Goal: Task Accomplishment & Management: Manage account settings

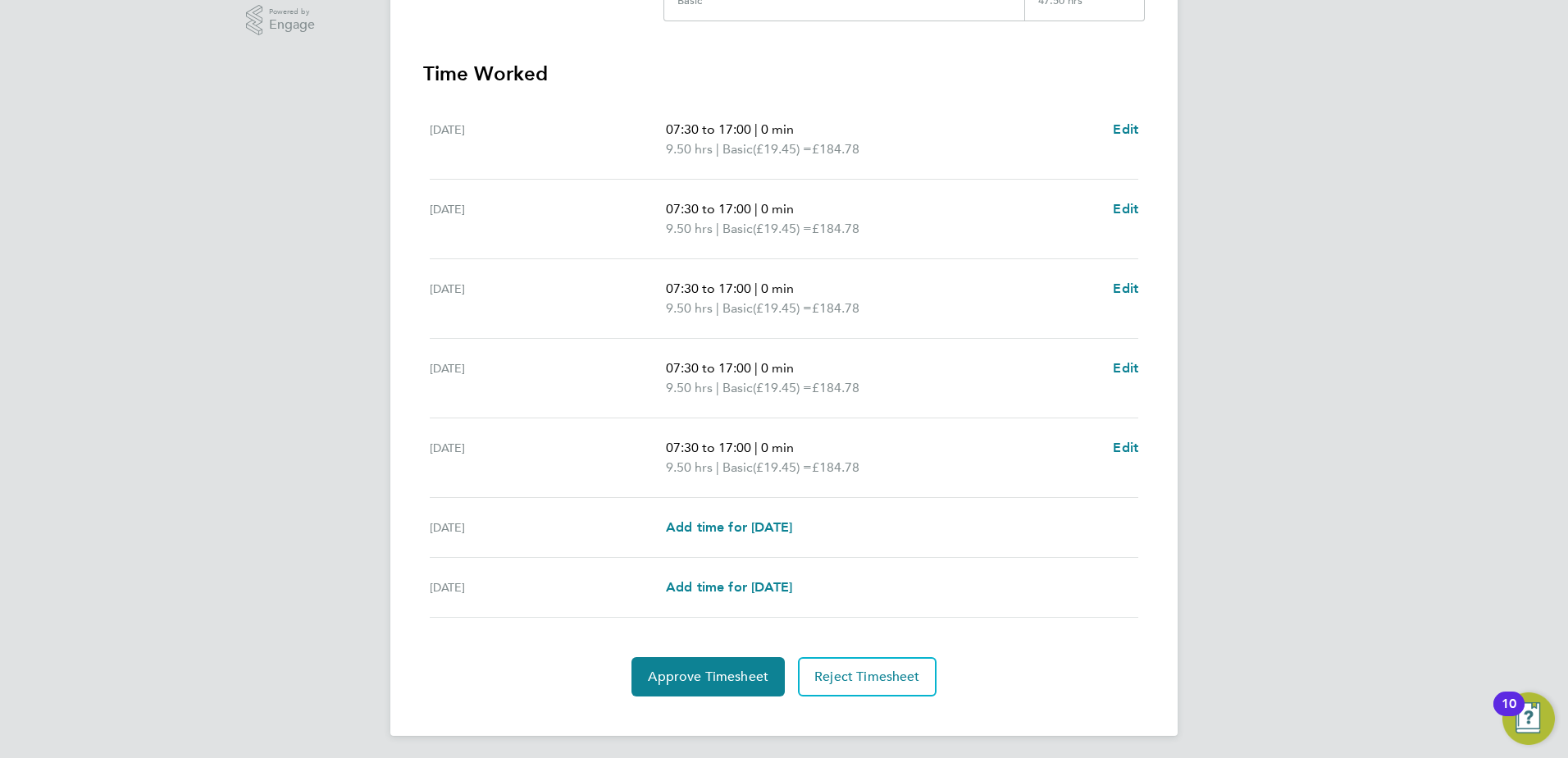
scroll to position [428, 0]
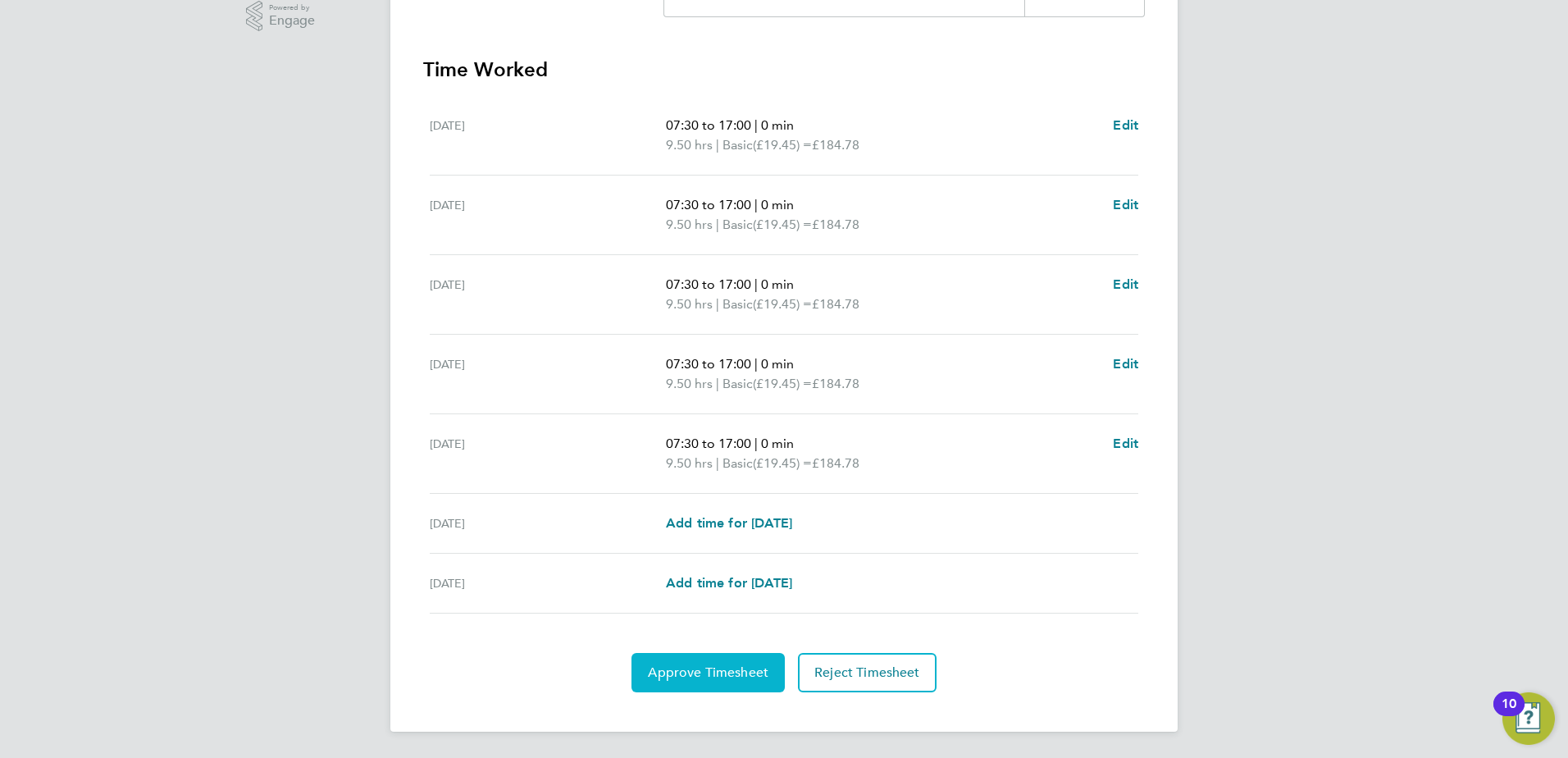
click at [730, 685] on button "Approve Timesheet" at bounding box center [708, 672] width 154 height 39
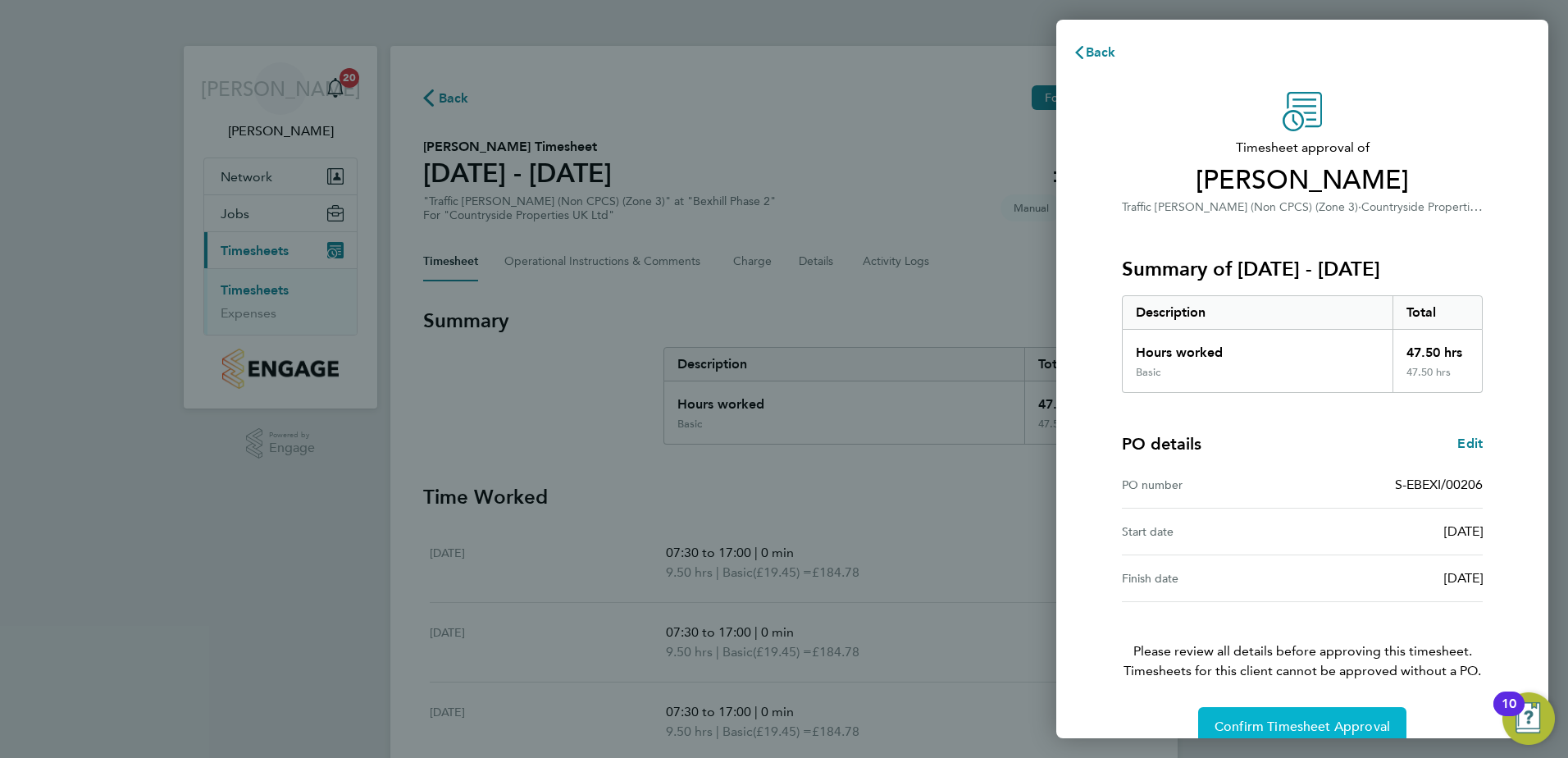
click at [1259, 718] on button "Confirm Timesheet Approval" at bounding box center [1302, 726] width 208 height 39
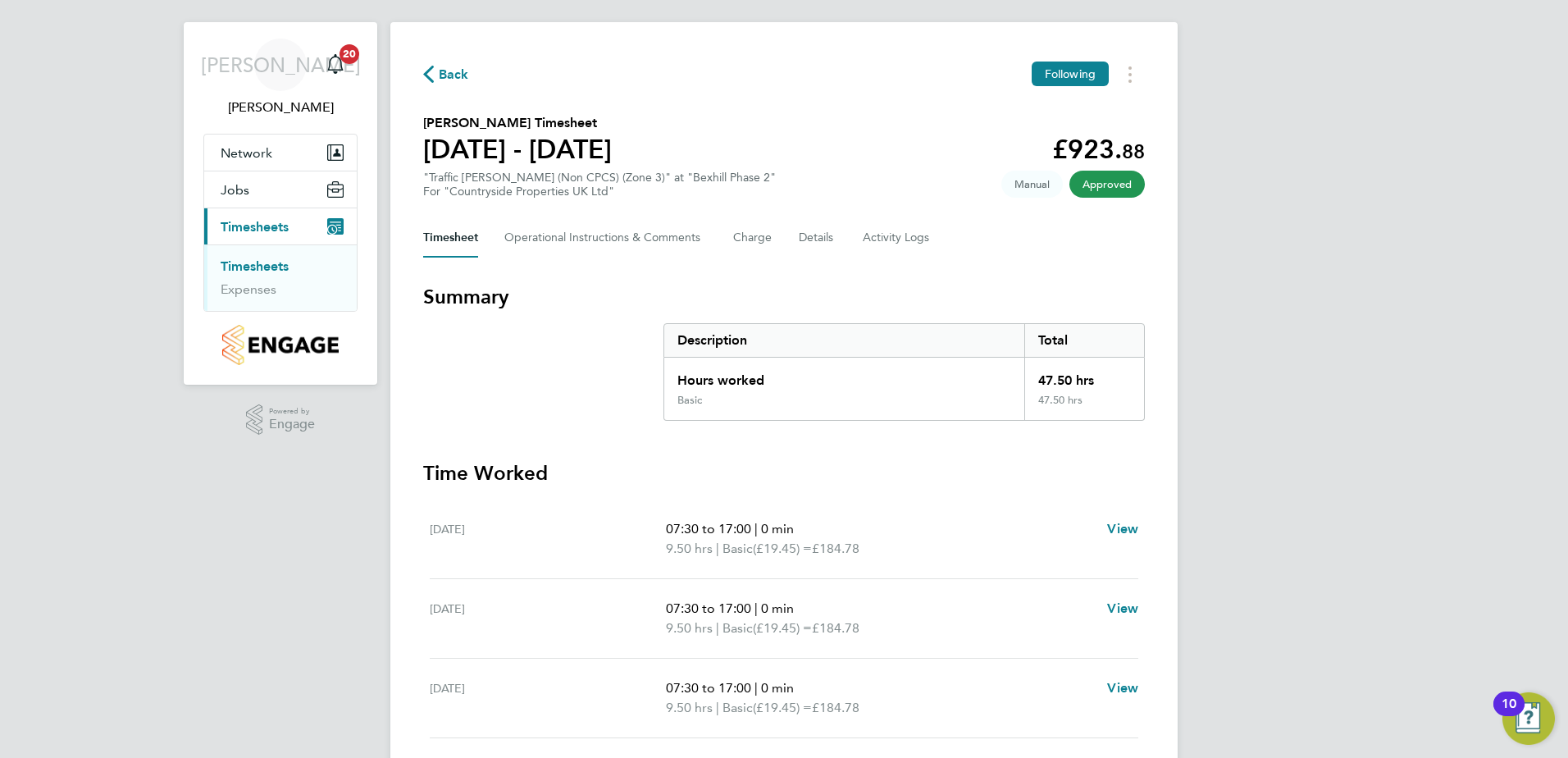
scroll to position [21, 0]
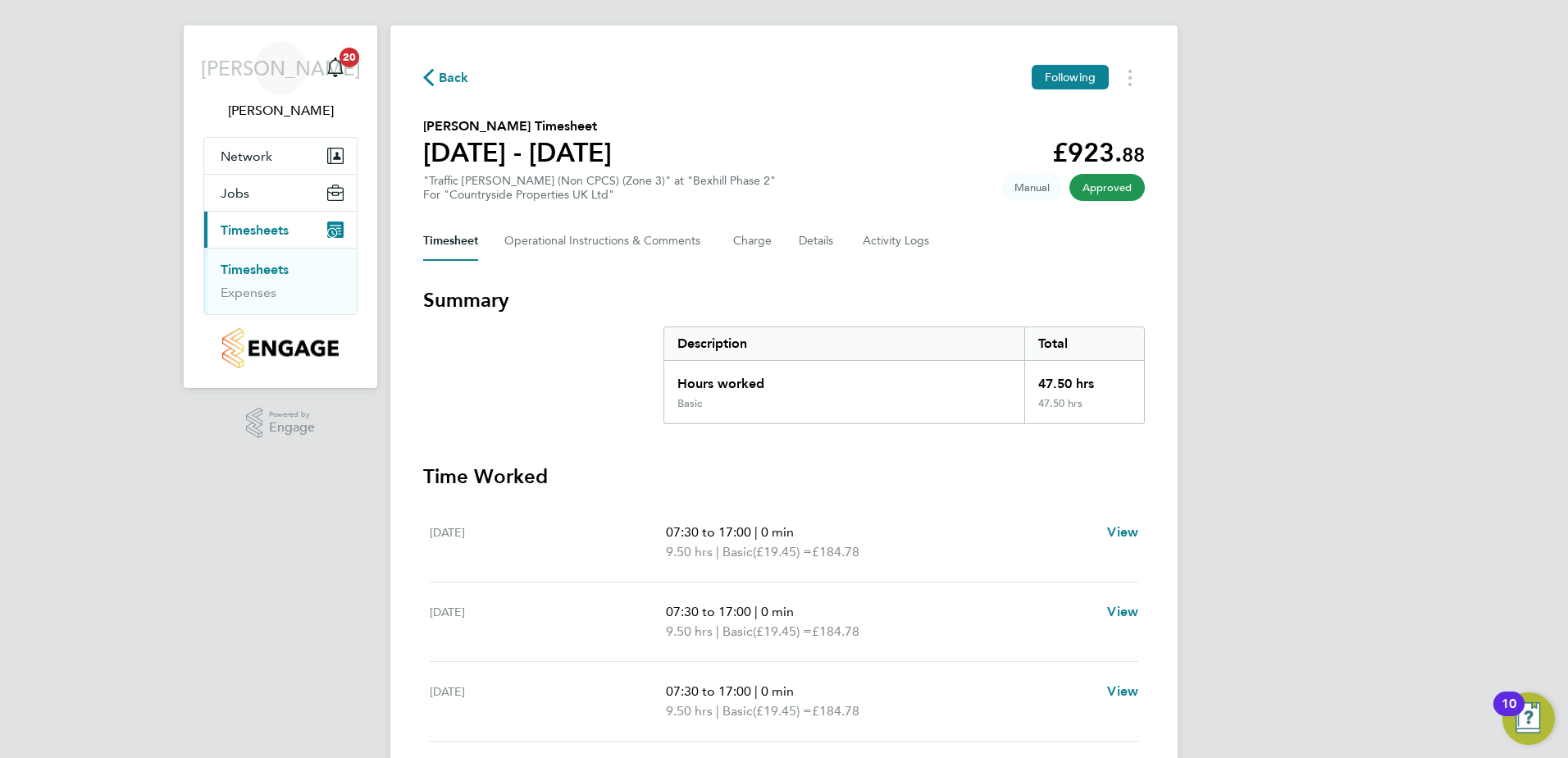
click at [1113, 185] on span "Approved" at bounding box center [1107, 187] width 75 height 27
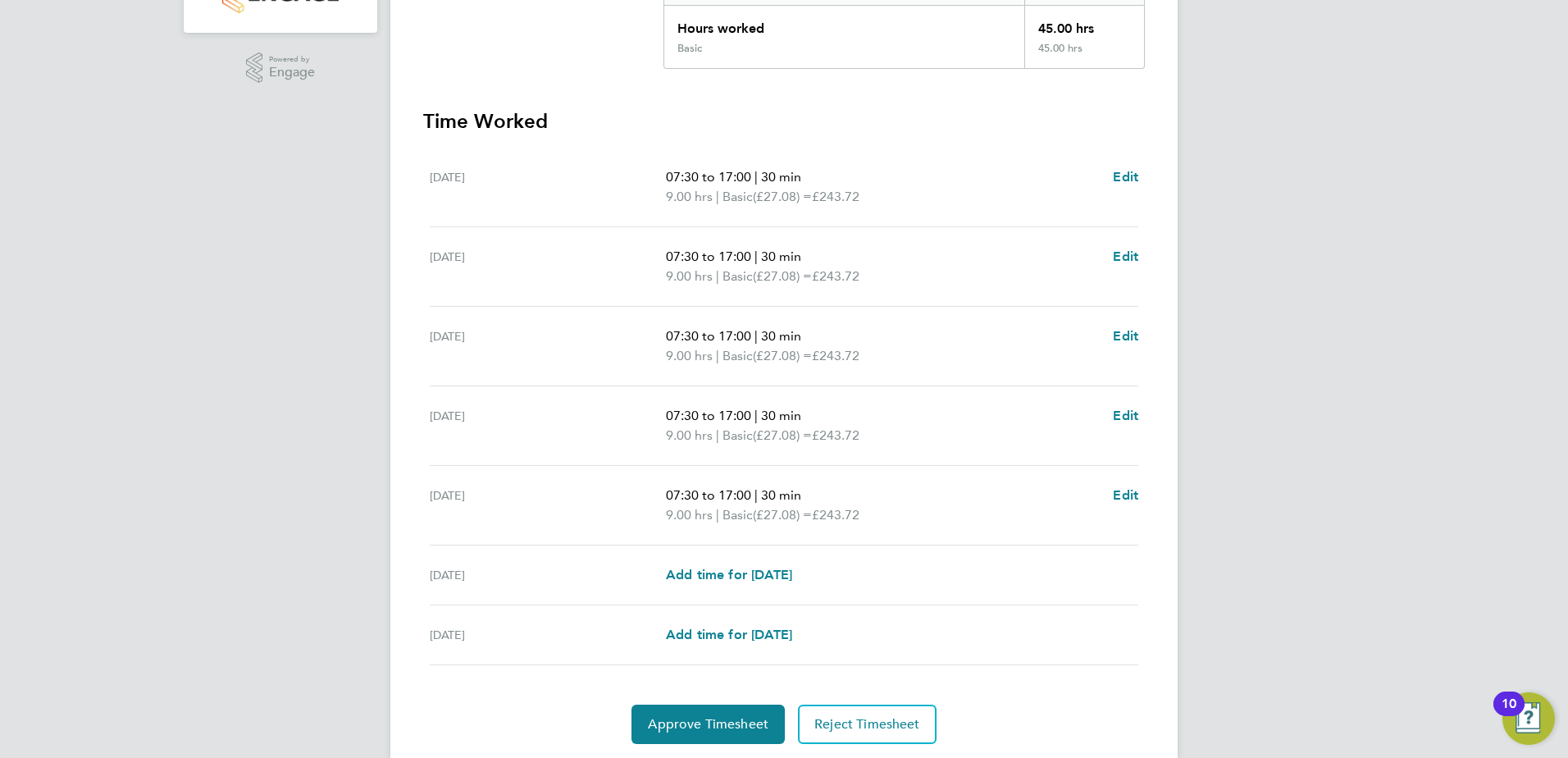
scroll to position [428, 0]
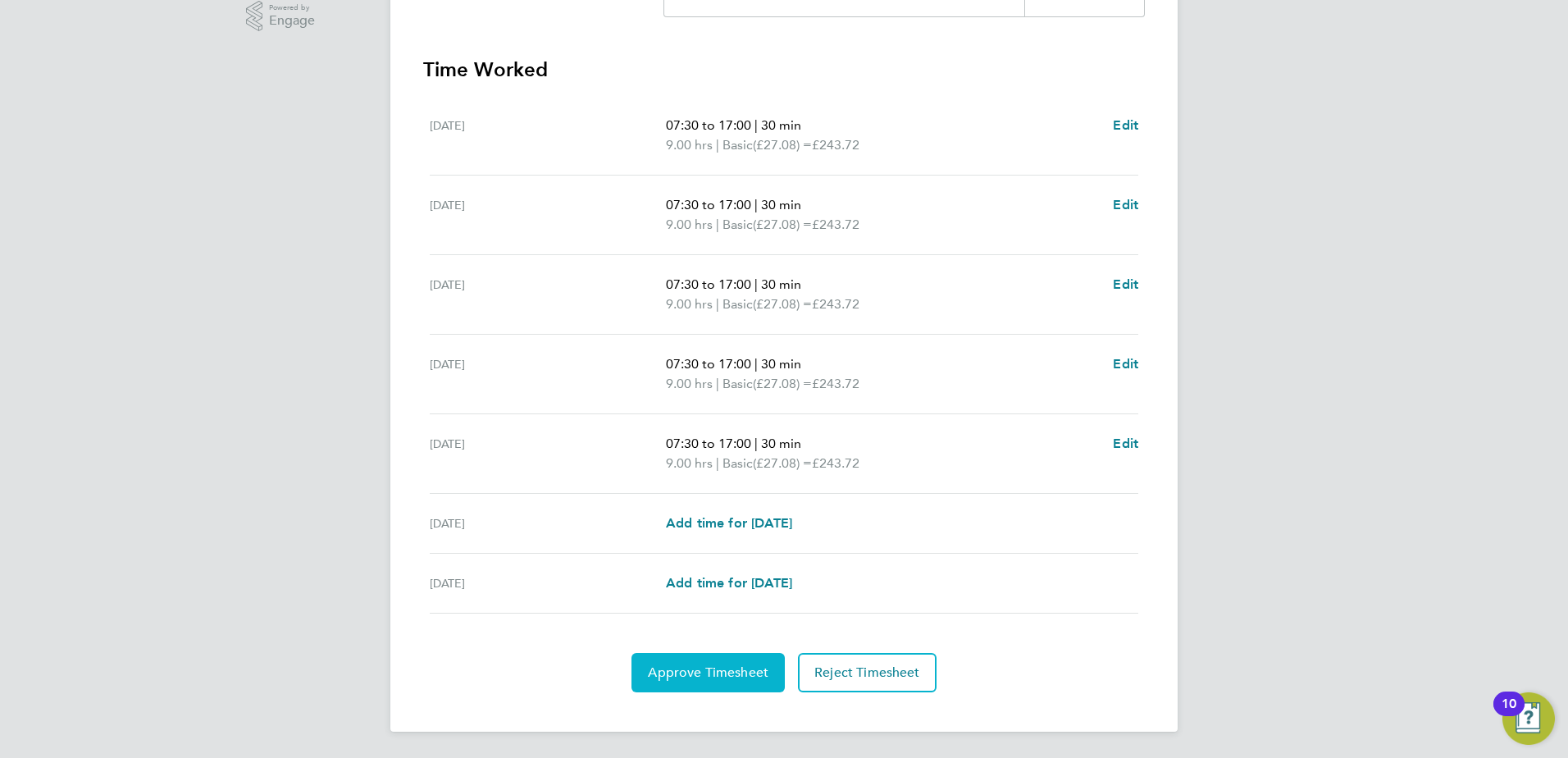
click at [698, 666] on span "Approve Timesheet" at bounding box center [708, 672] width 121 height 16
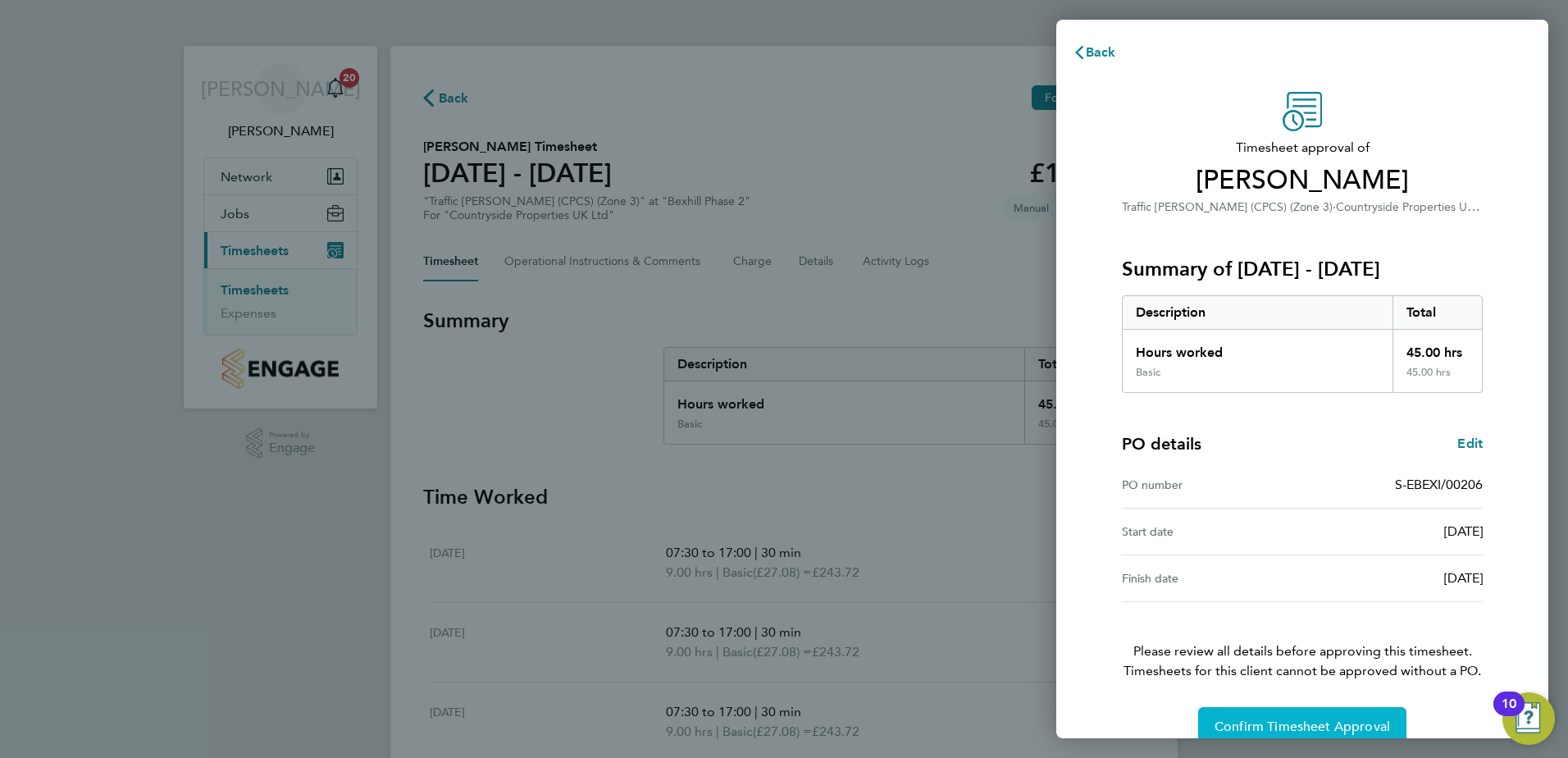
click at [1271, 714] on button "Confirm Timesheet Approval" at bounding box center [1302, 726] width 208 height 39
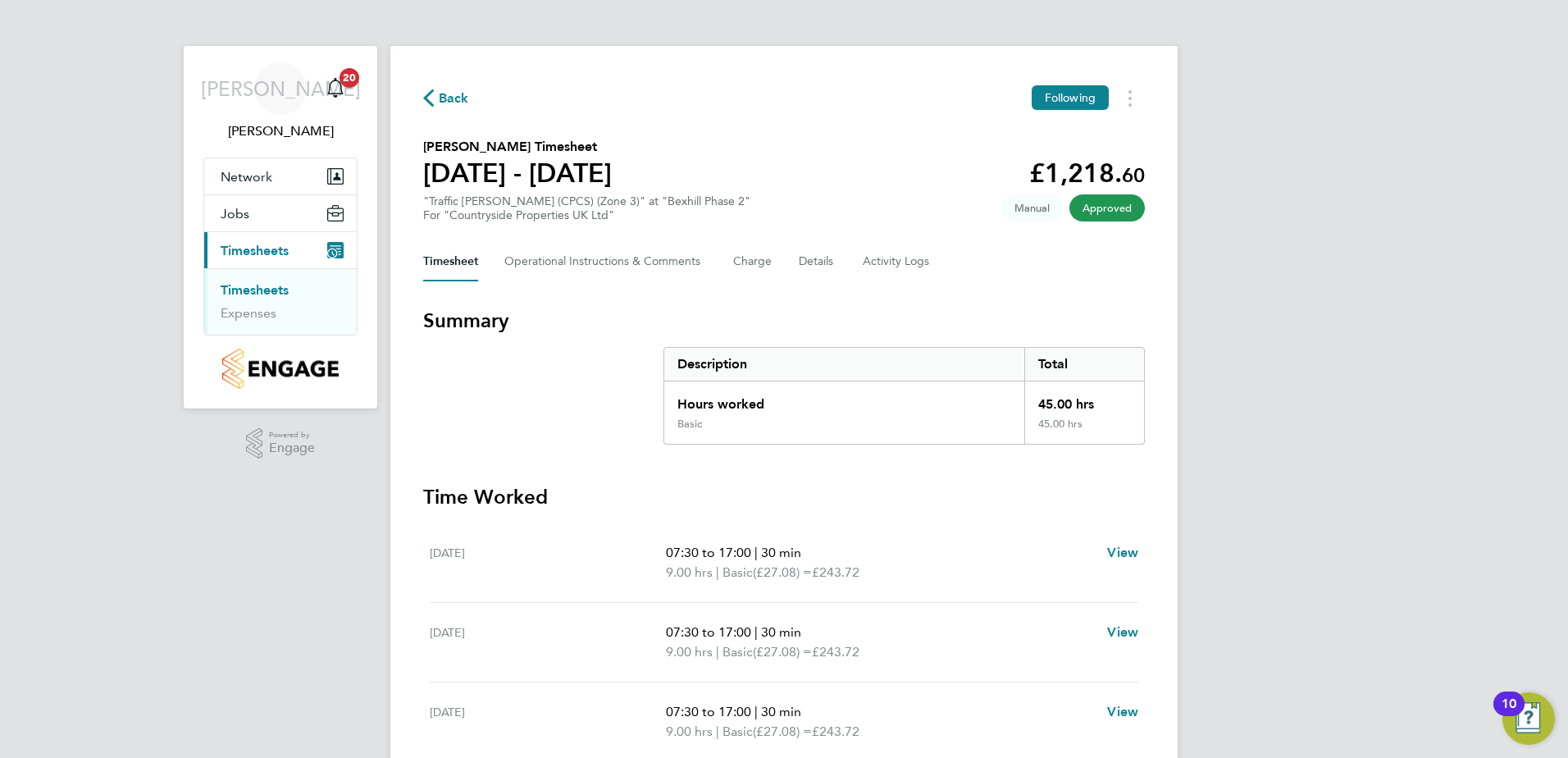
click at [1104, 204] on span "Approved" at bounding box center [1107, 208] width 75 height 27
click at [1101, 209] on span "Approved" at bounding box center [1107, 208] width 75 height 27
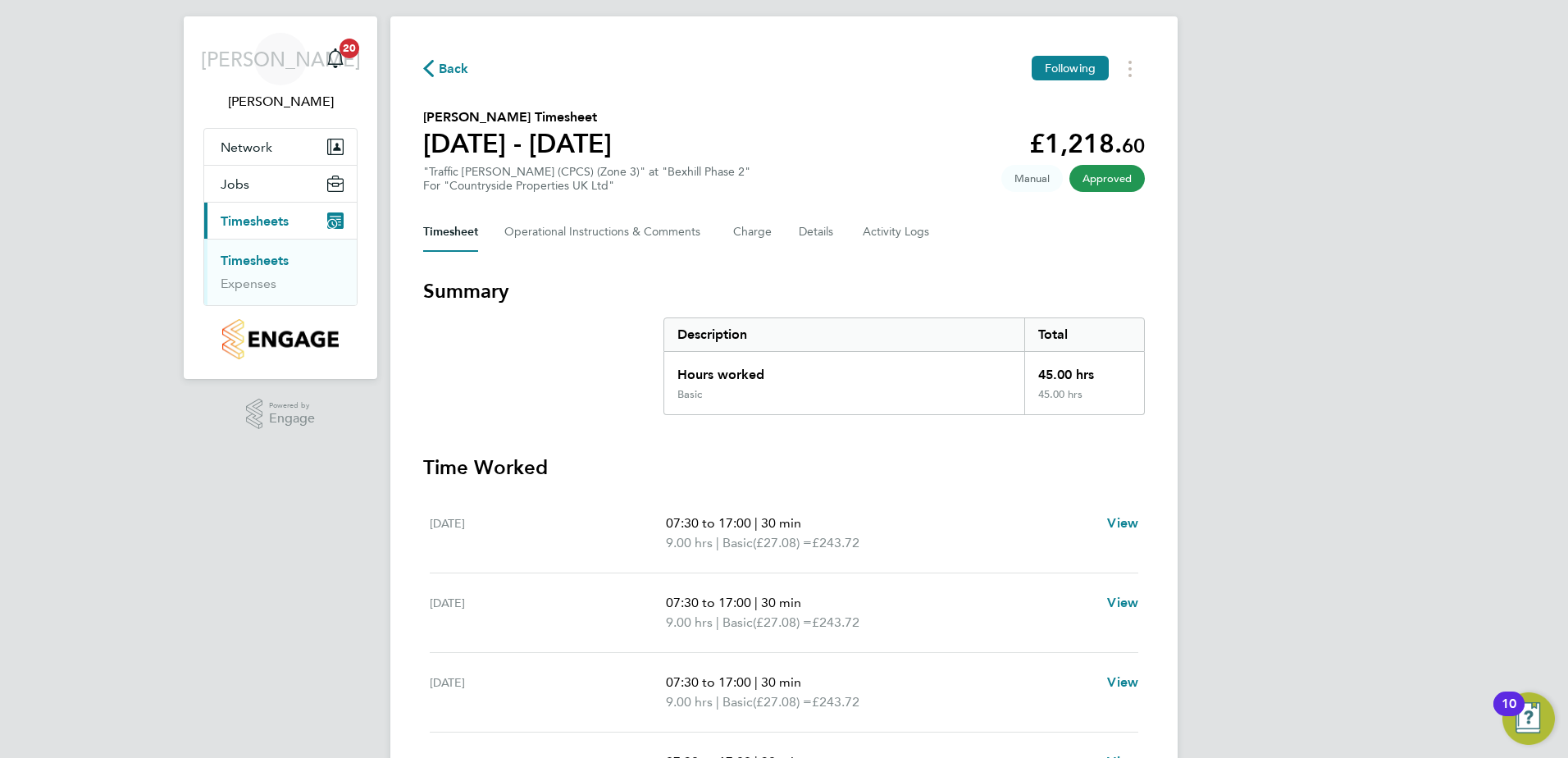
scroll to position [21, 0]
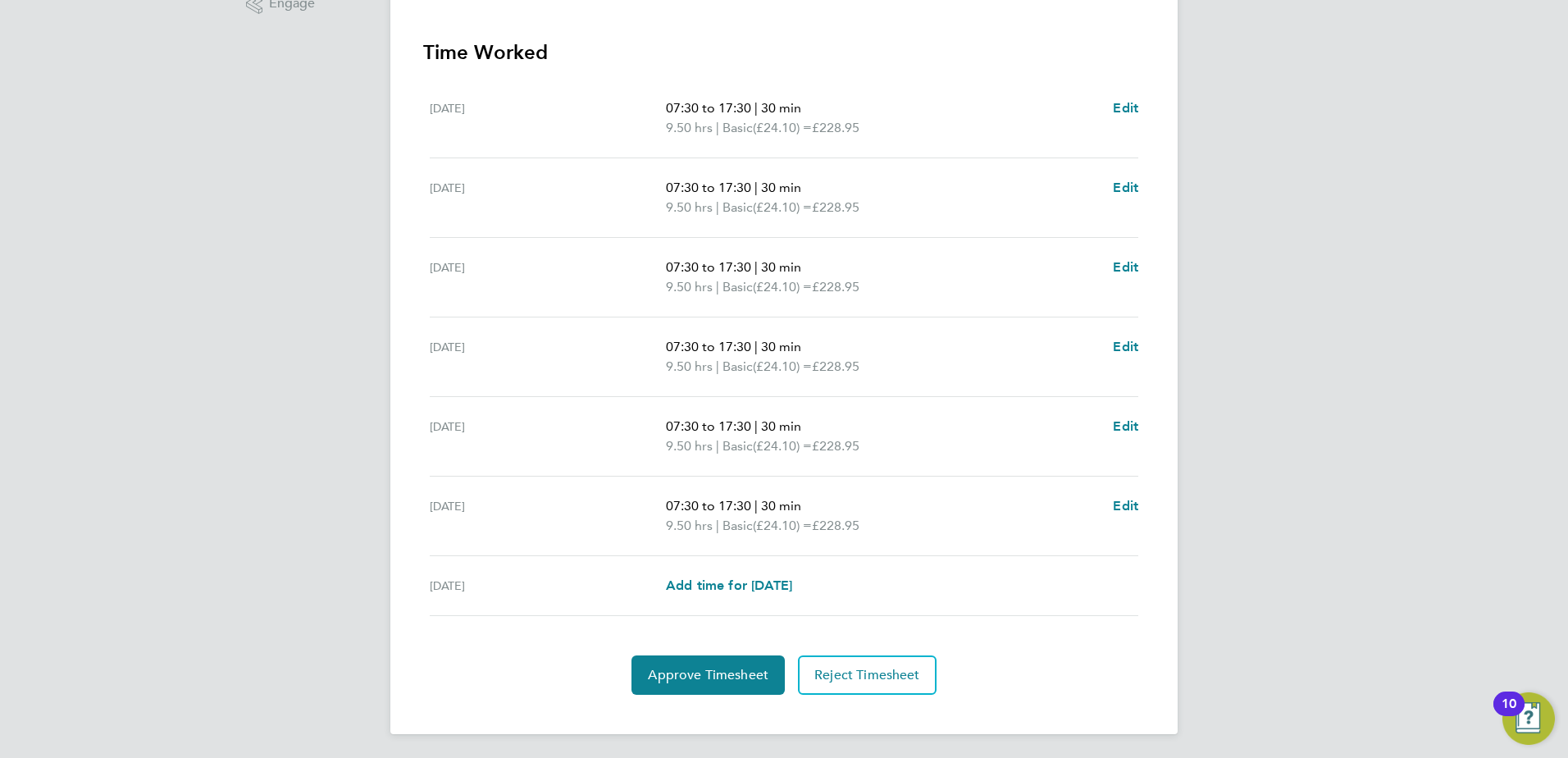
scroll to position [447, 0]
click at [729, 663] on button "Approve Timesheet" at bounding box center [708, 672] width 154 height 39
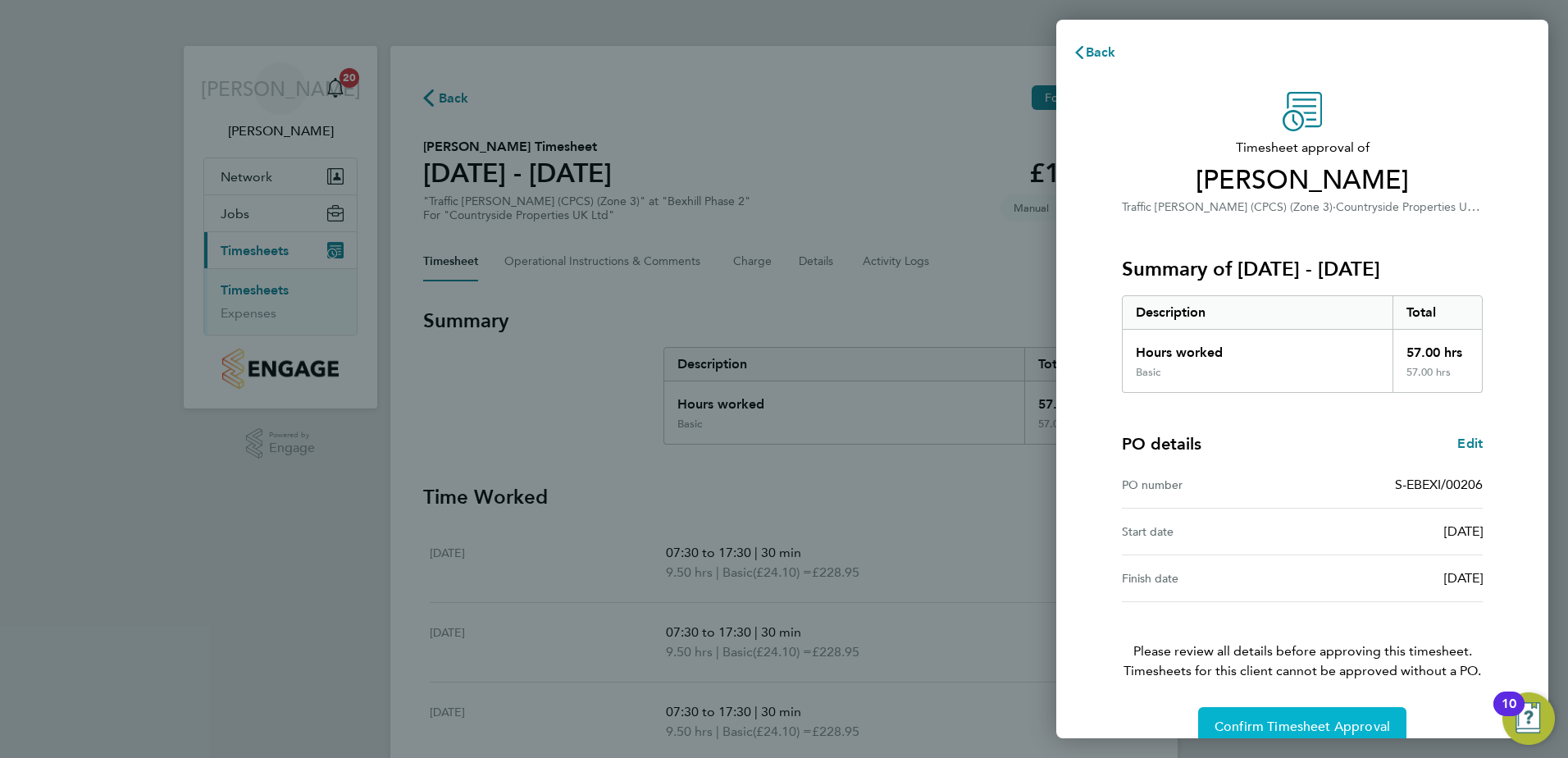
click at [1271, 723] on span "Confirm Timesheet Approval" at bounding box center [1302, 727] width 176 height 16
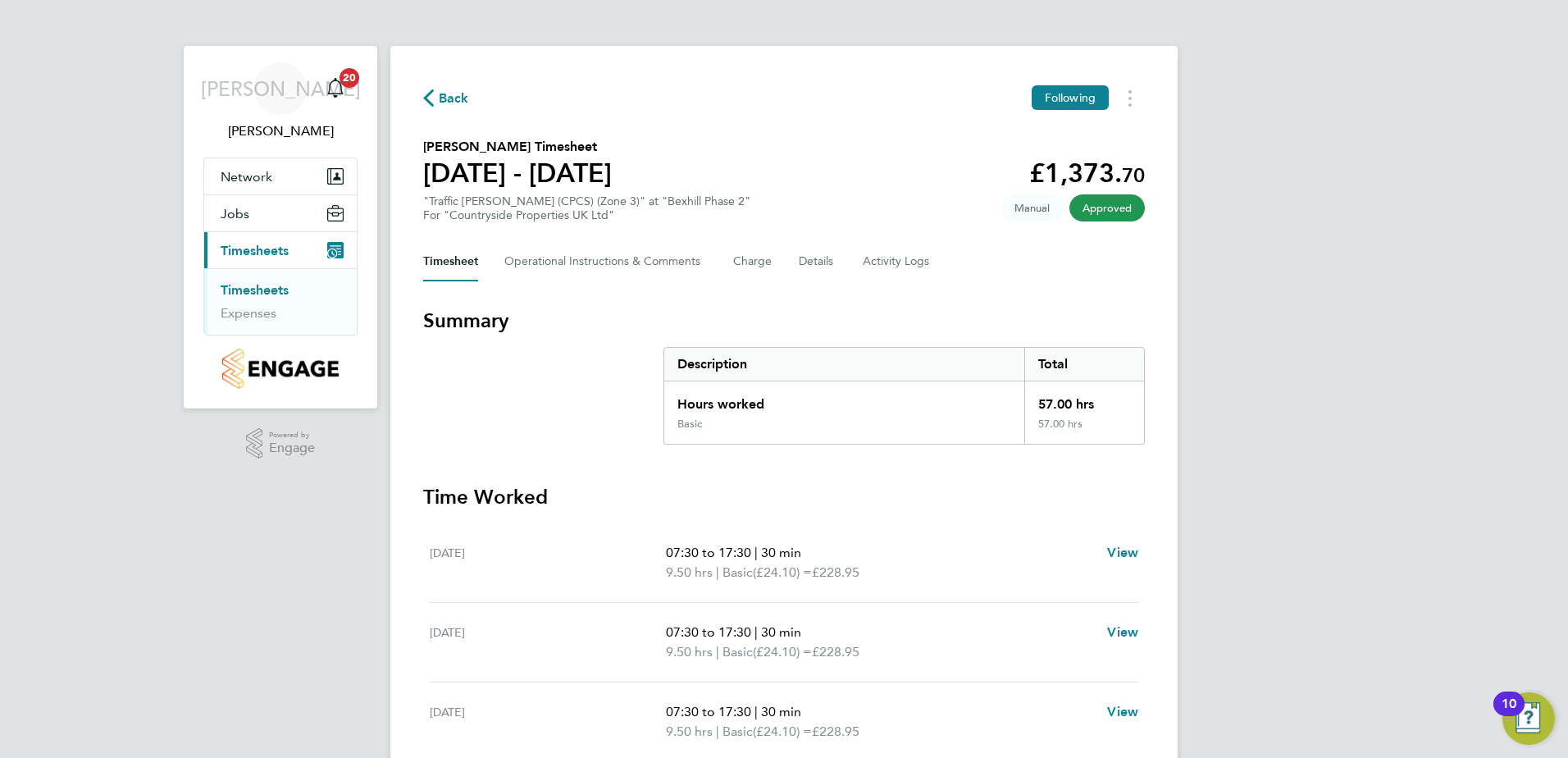
click at [1104, 213] on span "Approved" at bounding box center [1107, 208] width 75 height 27
click at [1099, 205] on span "Approved" at bounding box center [1107, 208] width 75 height 27
click at [1101, 209] on span "Approved" at bounding box center [1107, 208] width 75 height 27
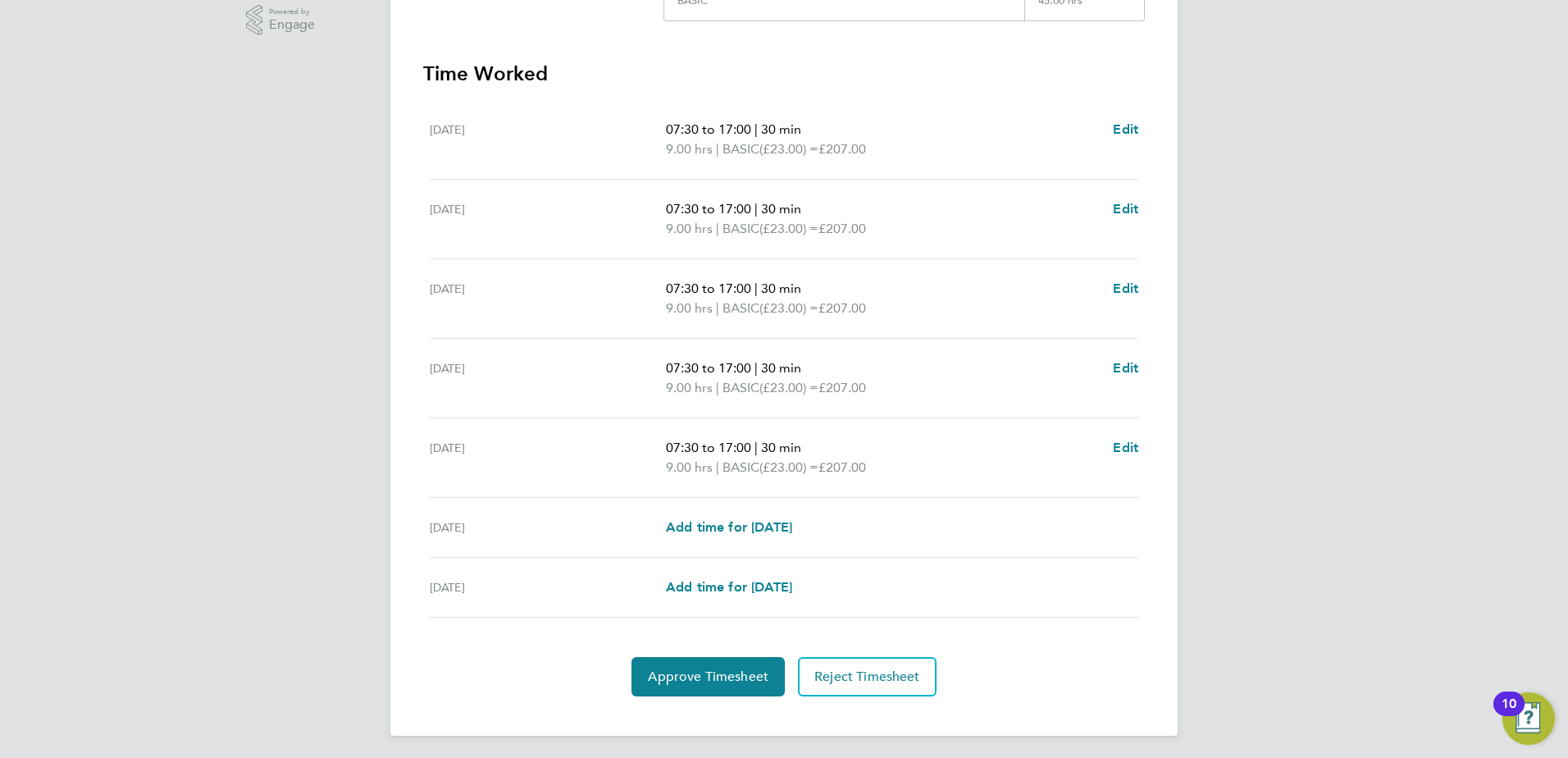
scroll to position [428, 0]
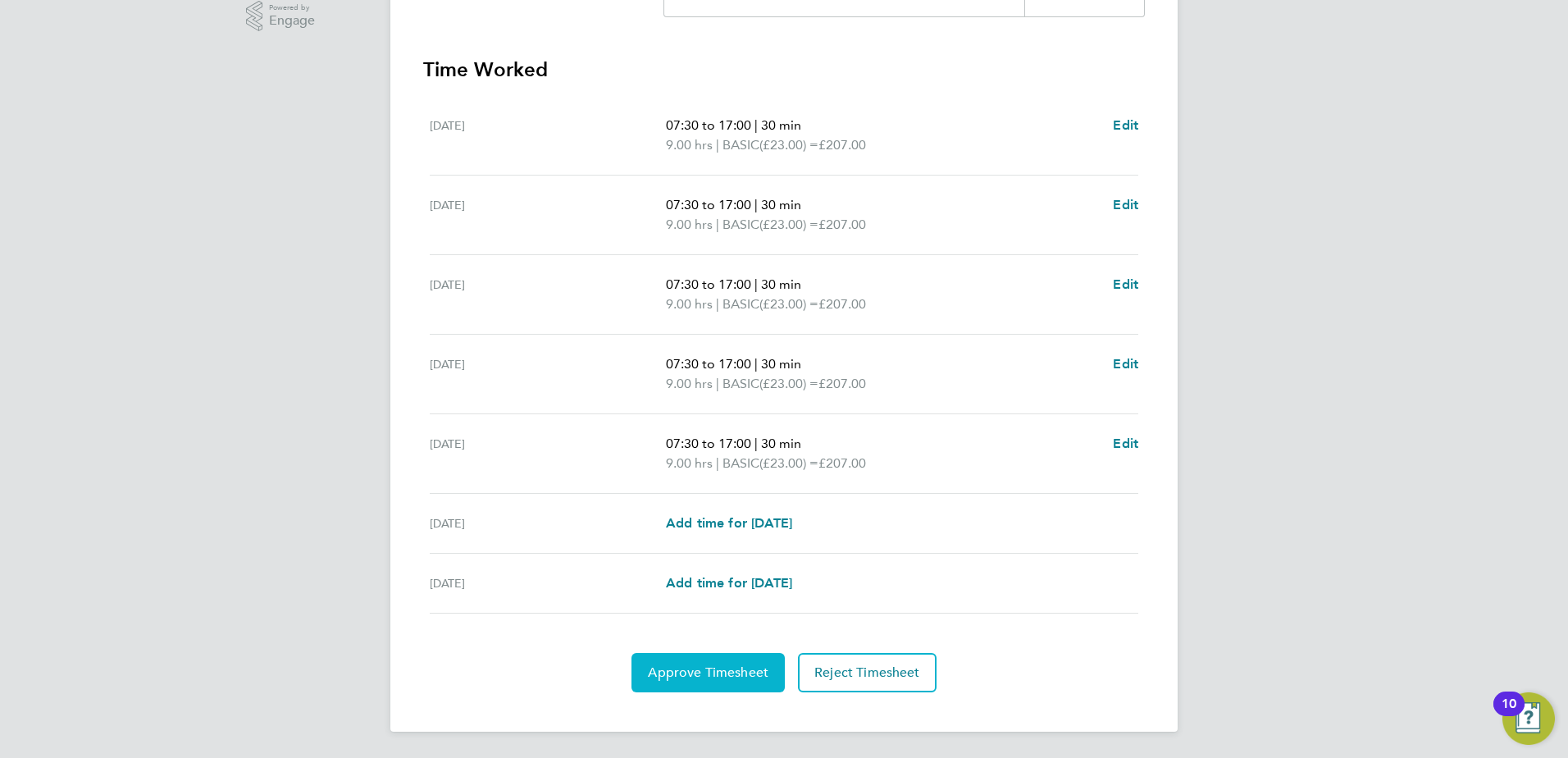
click at [689, 673] on span "Approve Timesheet" at bounding box center [708, 672] width 121 height 16
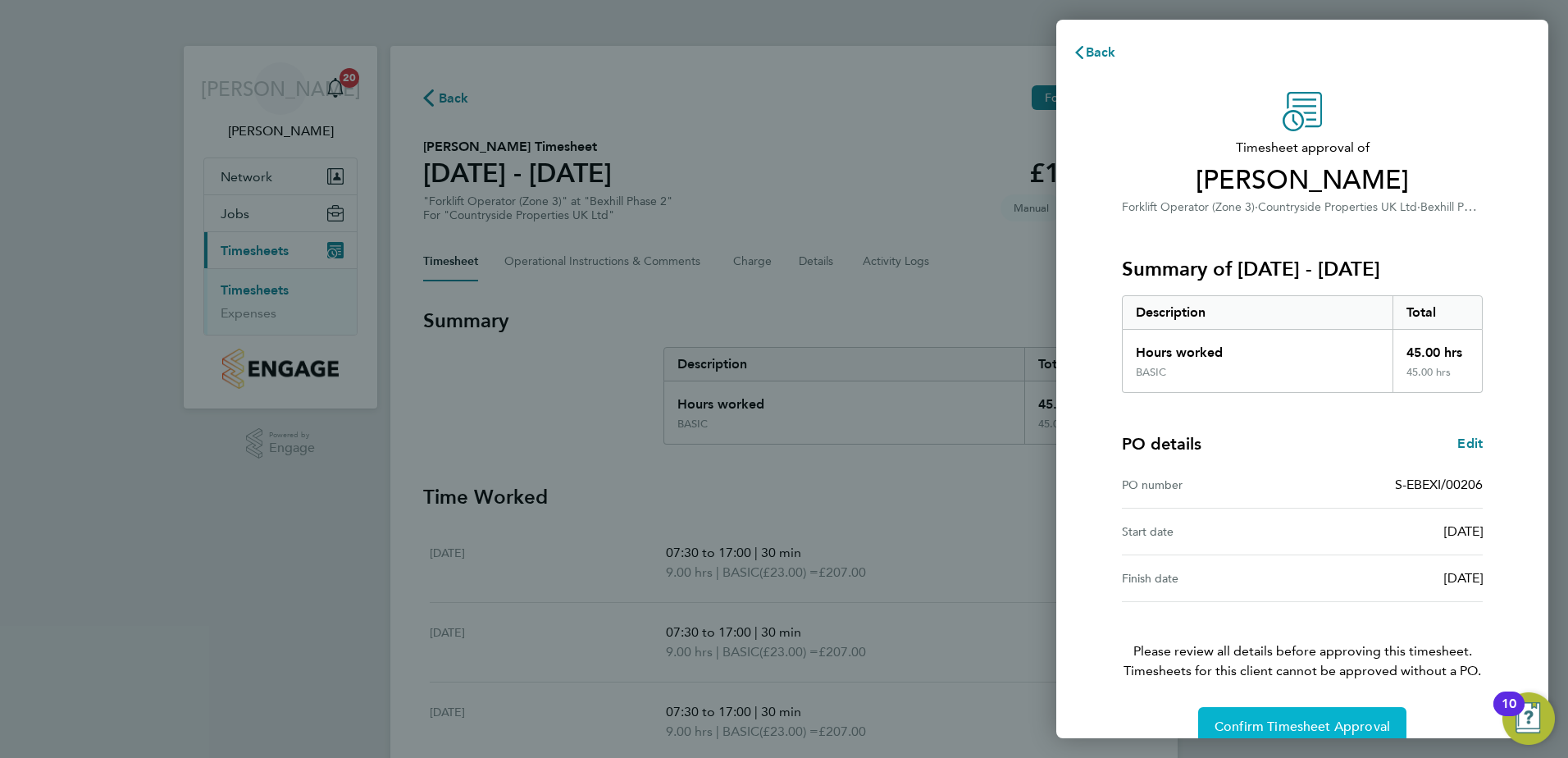
click at [1294, 719] on span "Confirm Timesheet Approval" at bounding box center [1302, 727] width 176 height 16
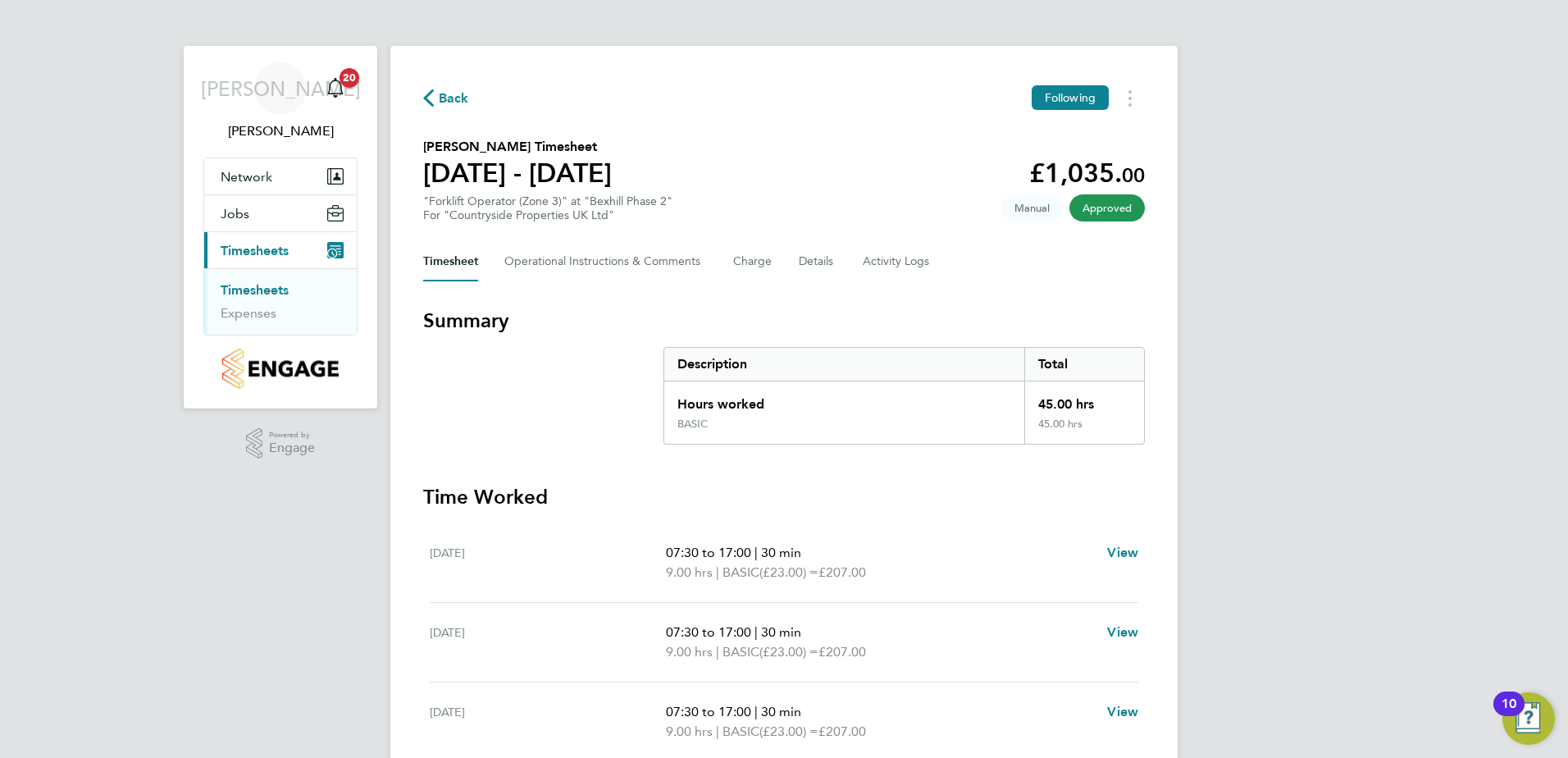
click at [1098, 212] on span "Approved" at bounding box center [1107, 208] width 75 height 27
